Goal: Navigation & Orientation: Find specific page/section

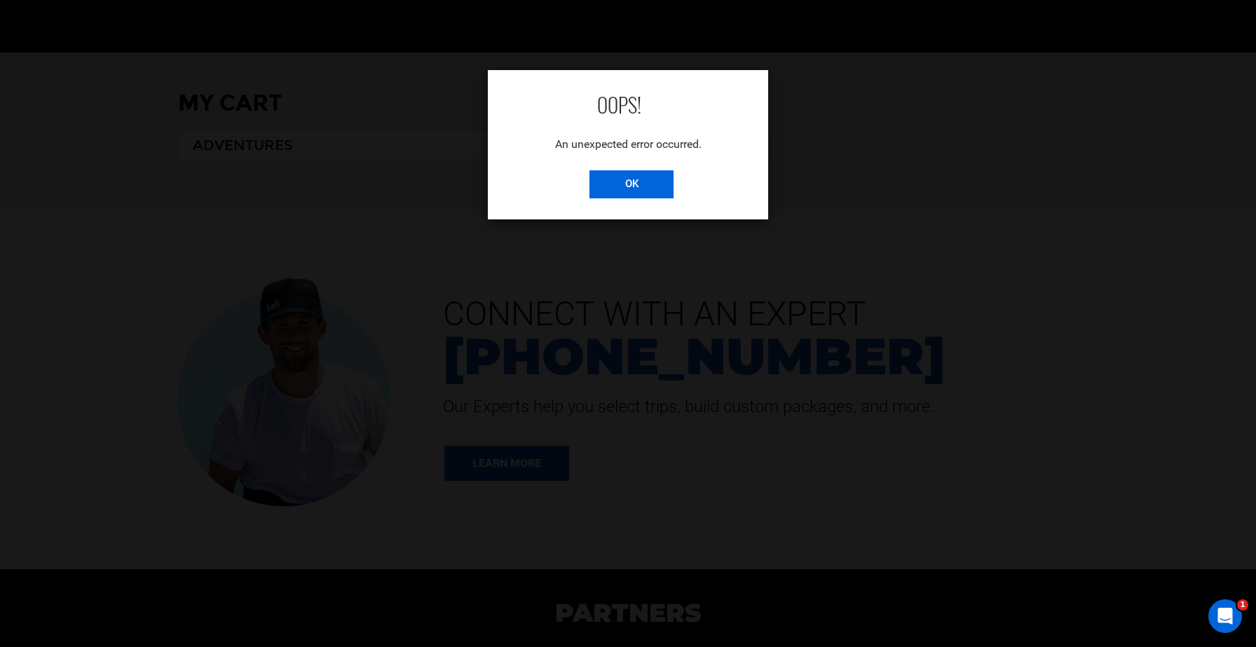
click at [640, 191] on input "OK" at bounding box center [631, 184] width 84 height 28
click at [629, 185] on input "OK" at bounding box center [631, 184] width 84 height 28
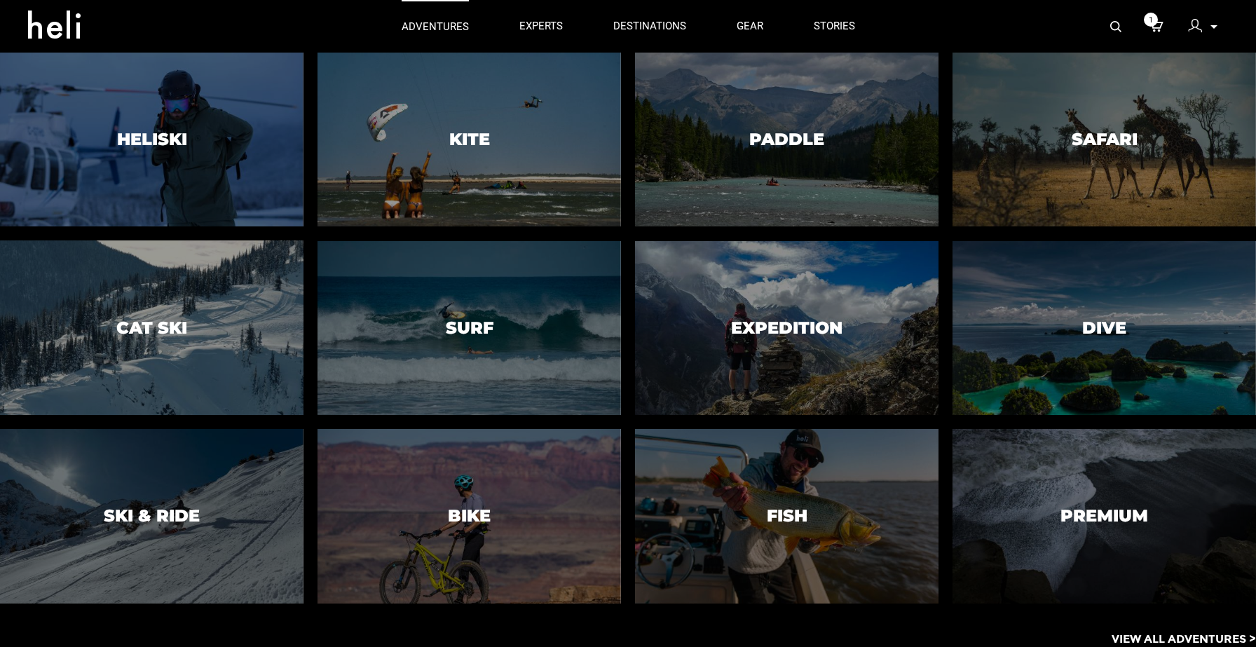
click at [437, 32] on p "adventures" at bounding box center [434, 27] width 67 height 15
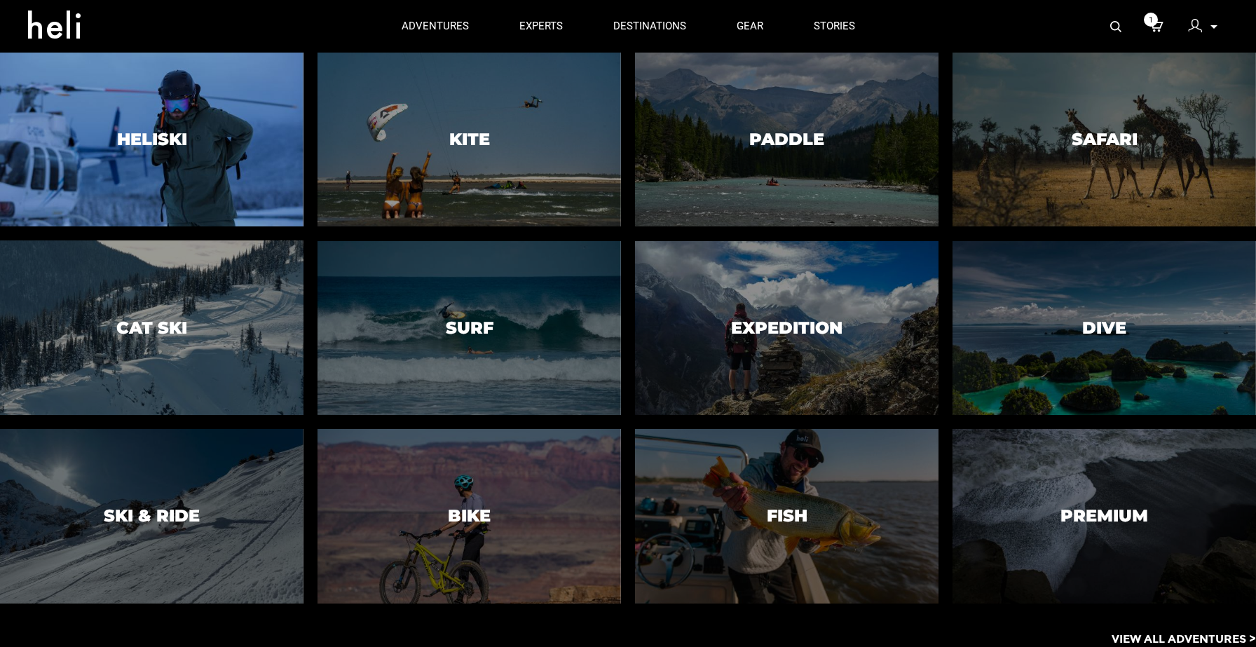
click at [291, 121] on div at bounding box center [152, 139] width 310 height 177
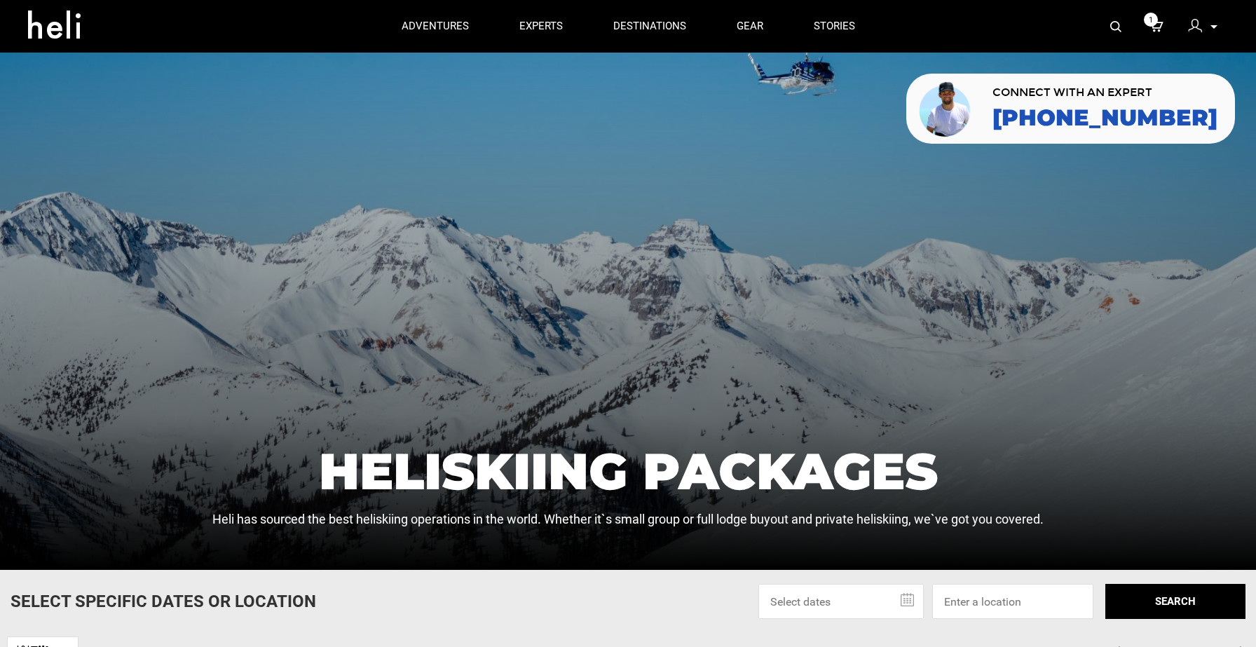
click at [249, 254] on div at bounding box center [628, 311] width 1256 height 517
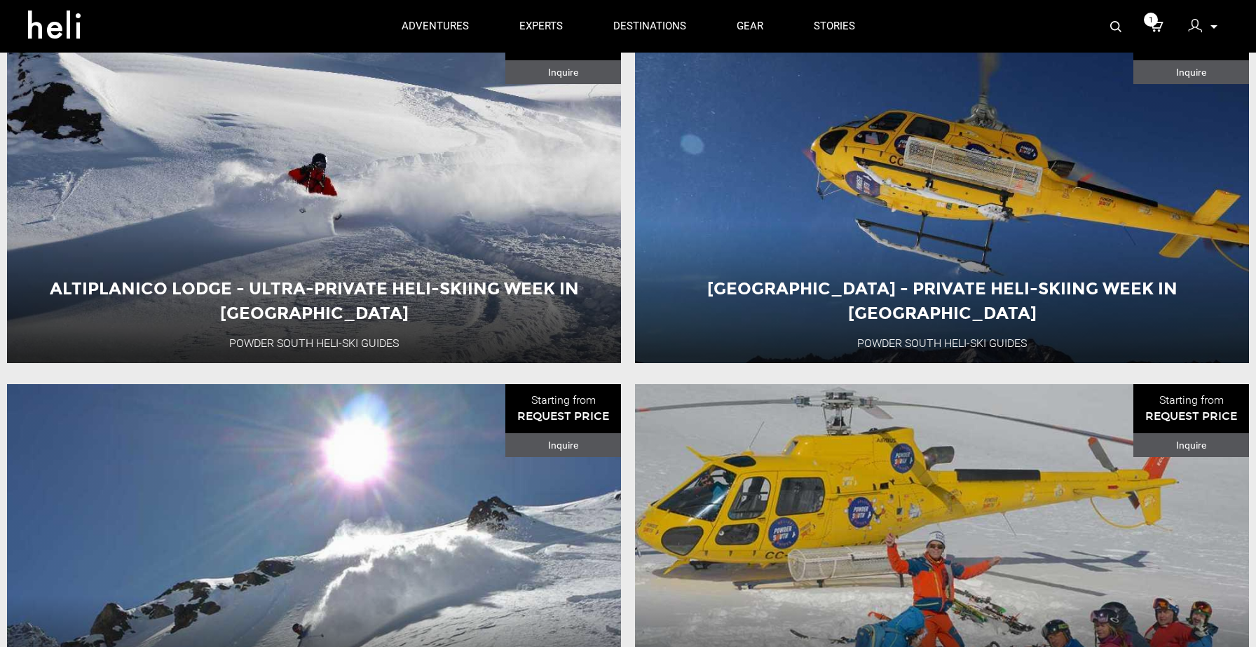
scroll to position [2137, 0]
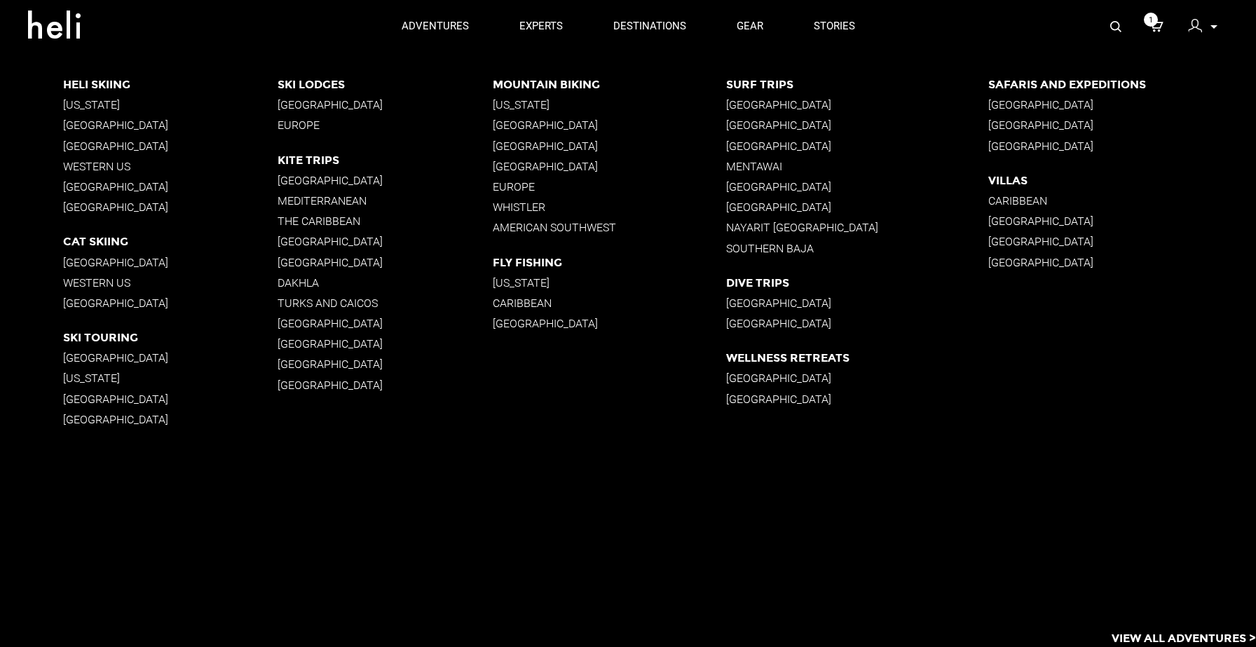
click at [755, 104] on p "Costa Rica" at bounding box center [857, 104] width 262 height 13
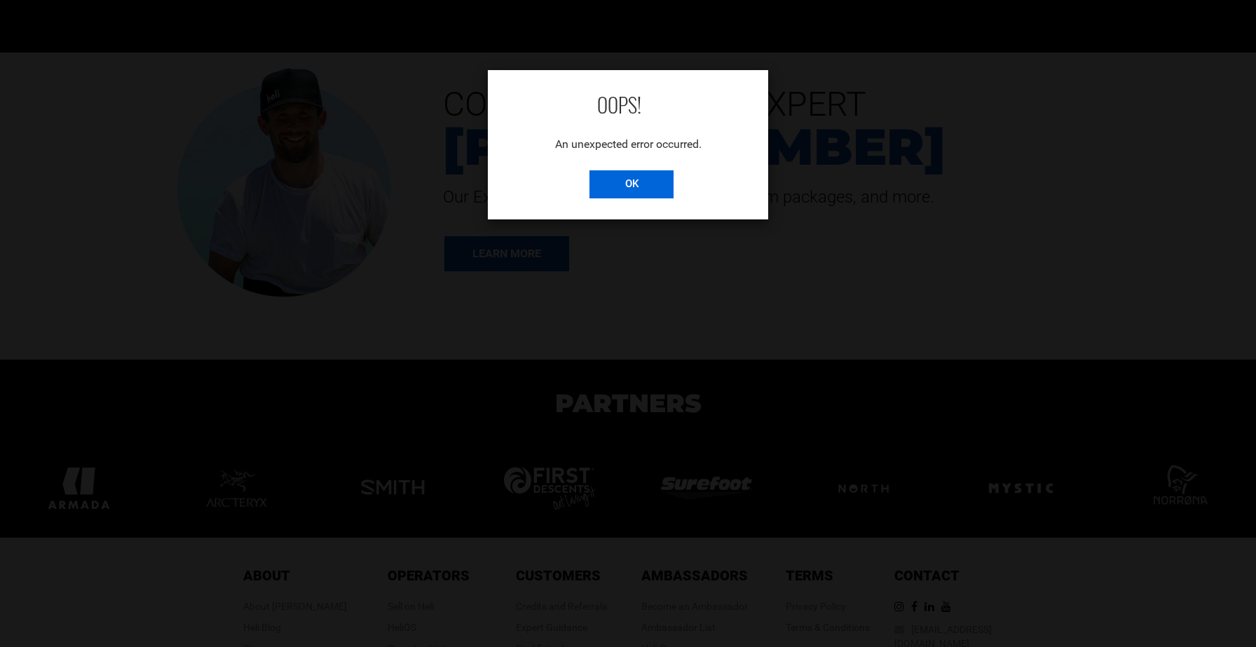
click at [652, 192] on input "OK" at bounding box center [631, 184] width 84 height 28
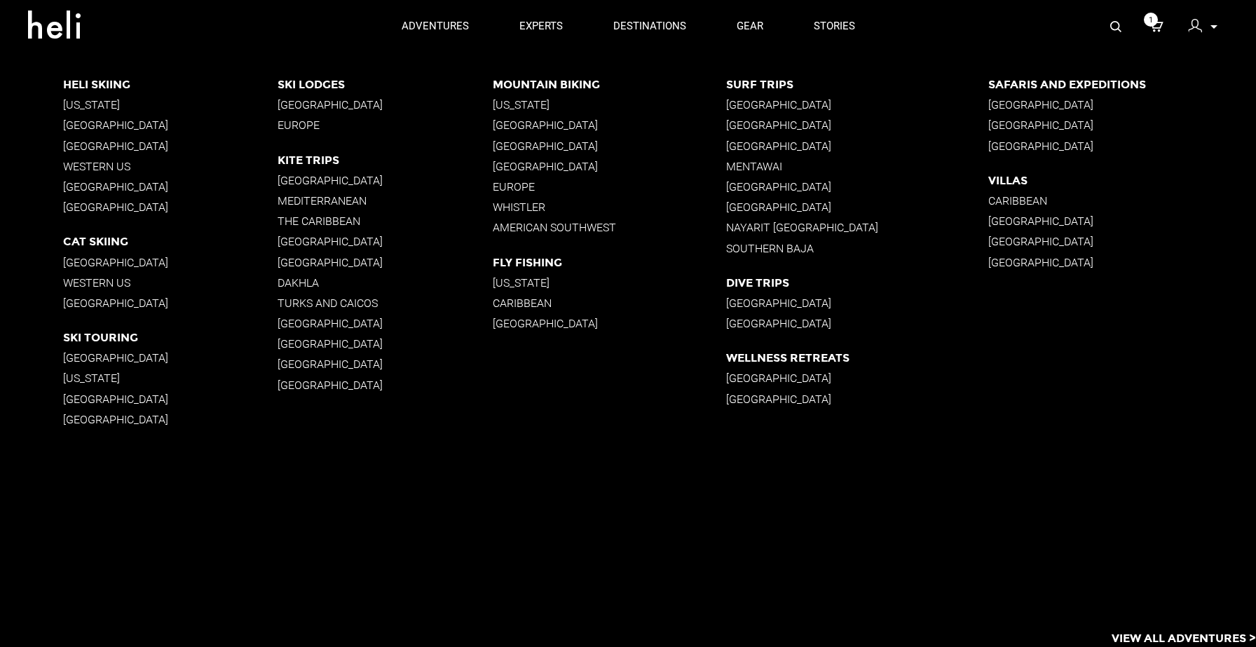
click at [556, 84] on p "Mountain Biking" at bounding box center [609, 84] width 233 height 13
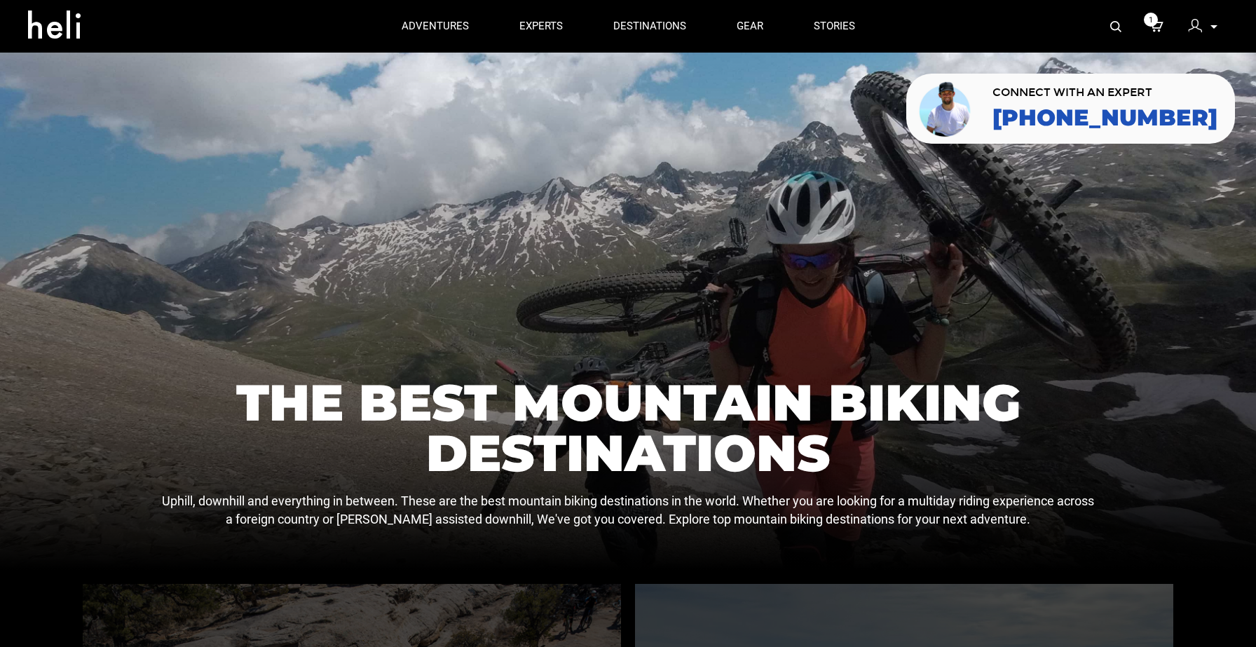
click at [910, 30] on div "1 My Profile My Orders Account Settings Credits Saved Adventures Logout" at bounding box center [1054, 26] width 348 height 53
click at [911, 27] on div "1 My Profile My Orders Account Settings Credits Saved Adventures Logout" at bounding box center [1054, 26] width 348 height 53
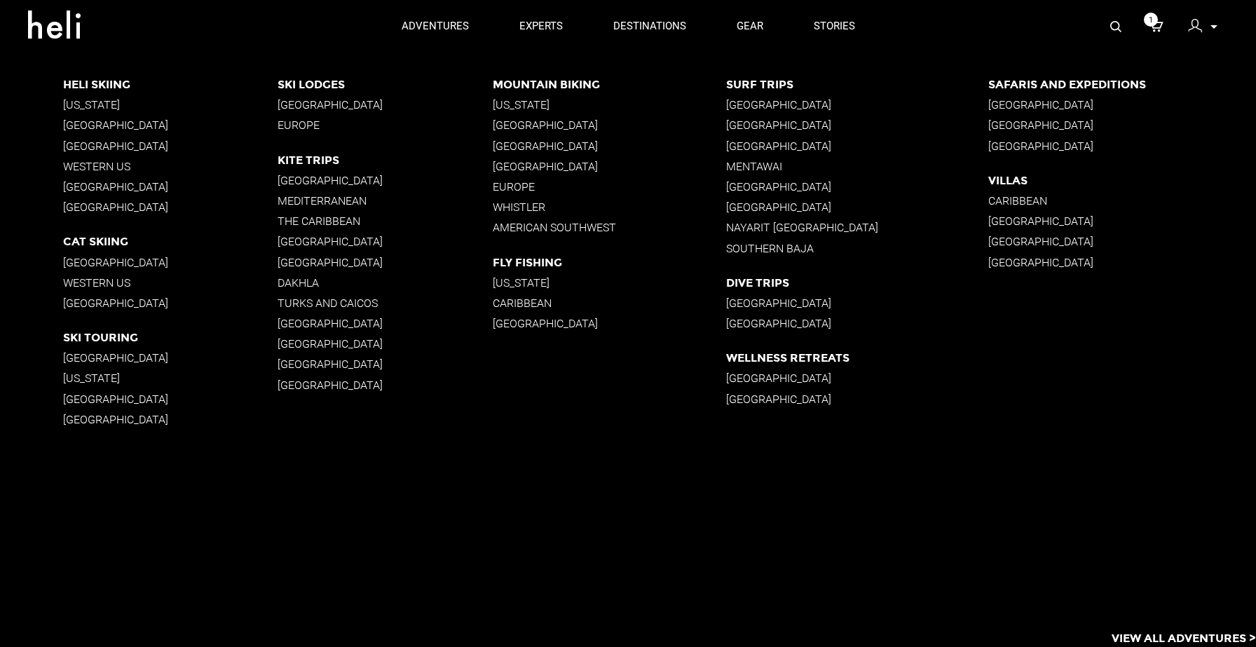
click at [556, 83] on p "Mountain Biking" at bounding box center [609, 84] width 233 height 13
